Goal: Task Accomplishment & Management: Use online tool/utility

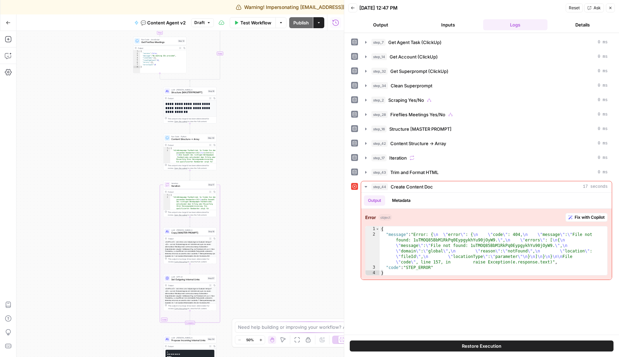
drag, startPoint x: 280, startPoint y: 222, endPoint x: 271, endPoint y: 79, distance: 143.0
click at [271, 79] on div "true false true false Workflow Set Inputs Inputs Call API Get Agent Task (Click…" at bounding box center [180, 194] width 327 height 326
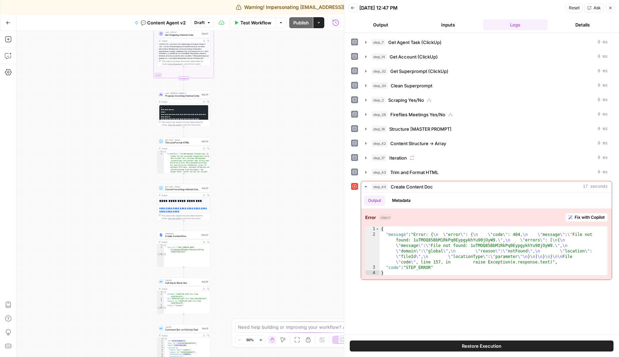
drag, startPoint x: 274, startPoint y: 223, endPoint x: 270, endPoint y: -19, distance: 242.2
click at [270, 0] on html "Warning! Impersonating [EMAIL_ADDRESS][DOMAIN_NAME] Finish impersonation Radyan…" at bounding box center [309, 178] width 619 height 357
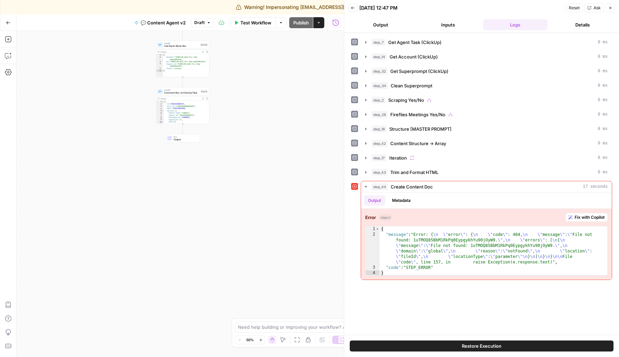
drag, startPoint x: 273, startPoint y: 201, endPoint x: 273, endPoint y: -39, distance: 240.4
click at [273, 0] on html "Warning! Impersonating [EMAIL_ADDRESS][DOMAIN_NAME] Finish impersonation Radyan…" at bounding box center [309, 178] width 619 height 357
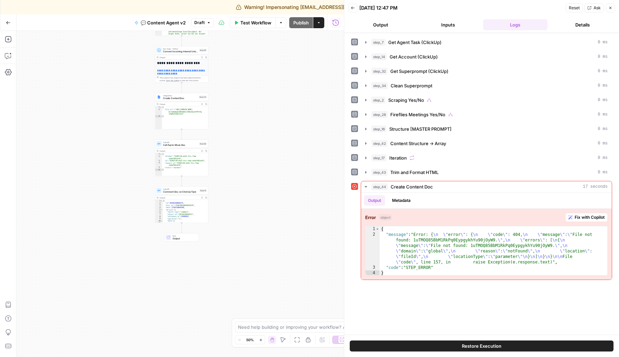
drag, startPoint x: 251, startPoint y: 136, endPoint x: 249, endPoint y: 283, distance: 147.2
click at [250, 283] on div "true false true false Workflow Set Inputs Inputs Call API Get Agent Task (Click…" at bounding box center [180, 194] width 327 height 326
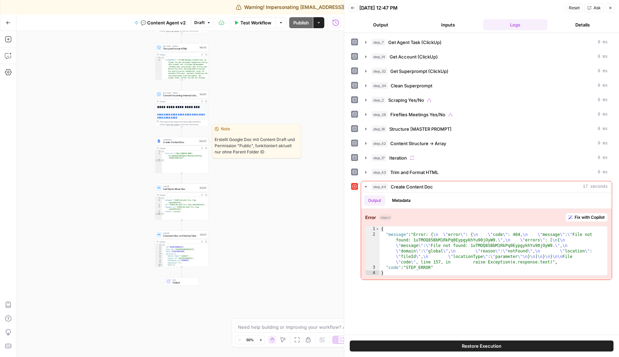
click at [189, 141] on span "Create Content Doc" at bounding box center [180, 142] width 34 height 3
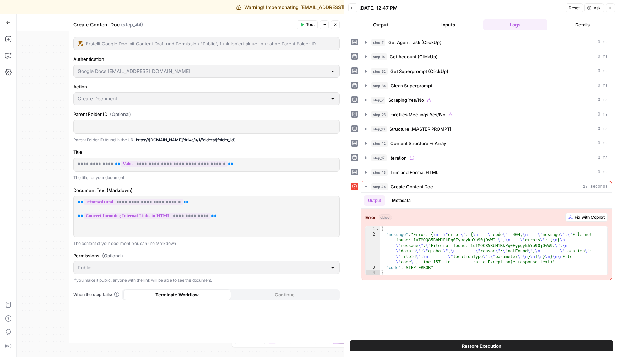
click at [444, 281] on div "step_7 Get Agent Task (ClickUp) 0 ms step_14 Get Account (ClickUp) 0 ms step_32…" at bounding box center [481, 183] width 261 height 295
click at [248, 47] on div "Erstellt Google Doc mit Content Draft und Permission "Public", funktioniert akt…" at bounding box center [206, 43] width 267 height 13
drag, startPoint x: 84, startPoint y: 44, endPoint x: 74, endPoint y: 99, distance: 56.2
click at [74, 99] on div "Create Document" at bounding box center [206, 98] width 267 height 13
click at [409, 200] on button "Metadata" at bounding box center [401, 200] width 27 height 10
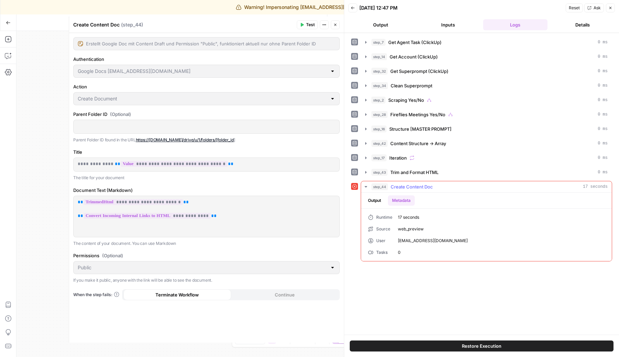
click at [380, 201] on button "Output" at bounding box center [374, 200] width 21 height 10
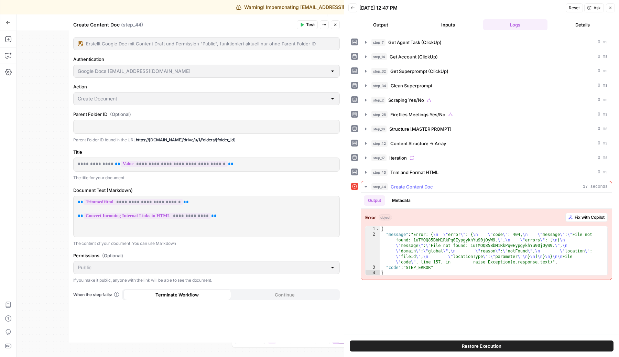
click at [403, 204] on button "Metadata" at bounding box center [401, 200] width 27 height 10
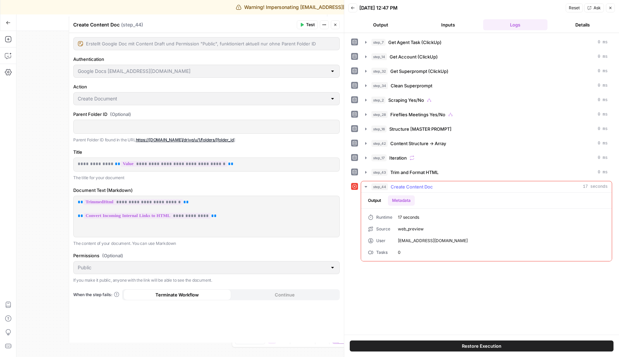
click at [375, 199] on button "Output" at bounding box center [374, 200] width 21 height 10
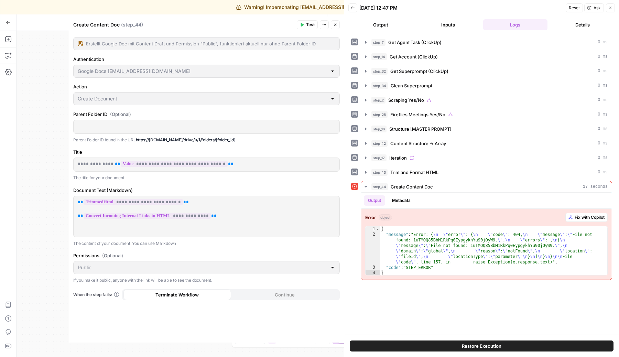
click at [334, 26] on icon "button" at bounding box center [335, 25] width 4 height 4
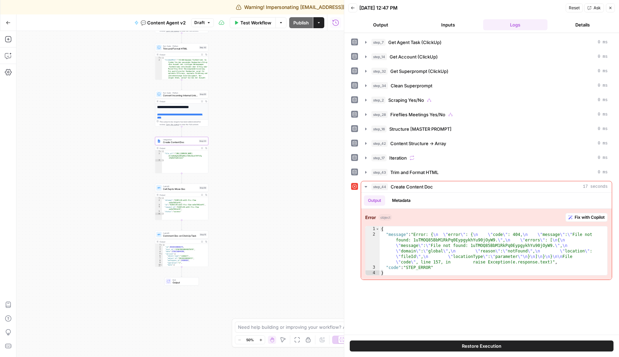
click at [172, 140] on span "Integration" at bounding box center [180, 139] width 34 height 3
click at [63, 246] on div "true true false false Workflow Set Inputs Inputs Call API Get Agent Task (Click…" at bounding box center [180, 194] width 327 height 326
click at [442, 277] on div "Error object Fix with Copilot 1 2 3 4 { "message" : "Error: { \n \" error \" : …" at bounding box center [486, 244] width 251 height 71
drag, startPoint x: 442, startPoint y: 277, endPoint x: 384, endPoint y: 180, distance: 112.9
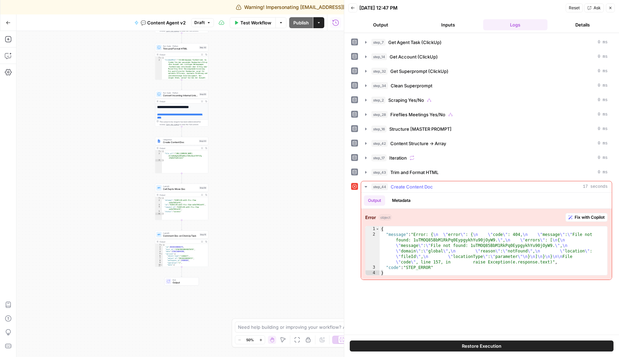
click at [385, 181] on div "step_44 Create Content Doc 17 seconds Output Metadata Error object Fix with Cop…" at bounding box center [486, 230] width 251 height 99
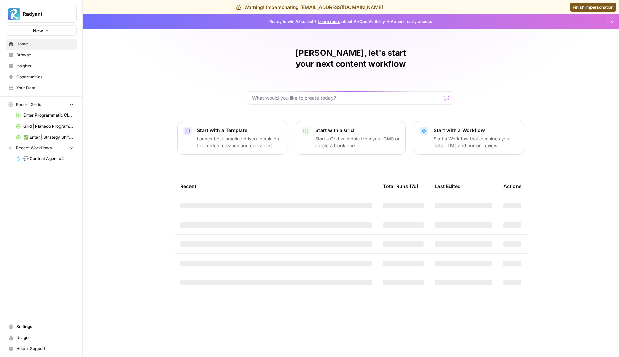
click at [581, 10] on span "Finish impersonation" at bounding box center [593, 7] width 41 height 6
